Goal: Task Accomplishment & Management: Use online tool/utility

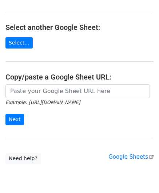
scroll to position [73, 0]
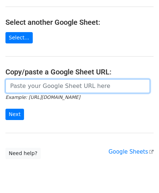
click at [26, 84] on input "url" at bounding box center [77, 86] width 145 height 14
paste input "[URL][DOMAIN_NAME]"
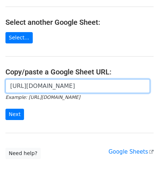
scroll to position [0, 152]
type input "[URL][DOMAIN_NAME]"
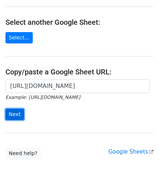
click at [16, 115] on input "Next" at bounding box center [14, 114] width 19 height 11
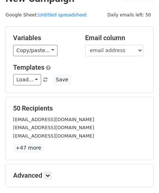
scroll to position [89, 0]
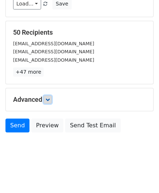
click at [47, 98] on icon at bounding box center [48, 99] width 4 height 4
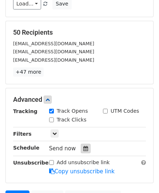
click at [81, 144] on div at bounding box center [86, 148] width 10 height 9
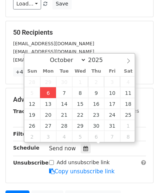
type input "2025-10-06 12:00"
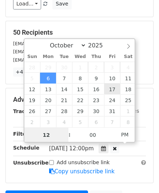
paste input "Hour"
type input "2"
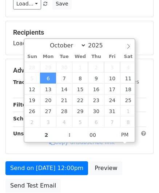
type input "2025-10-06 14:00"
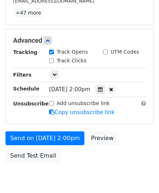
scroll to position [177, 0]
